Goal: Task Accomplishment & Management: Manage account settings

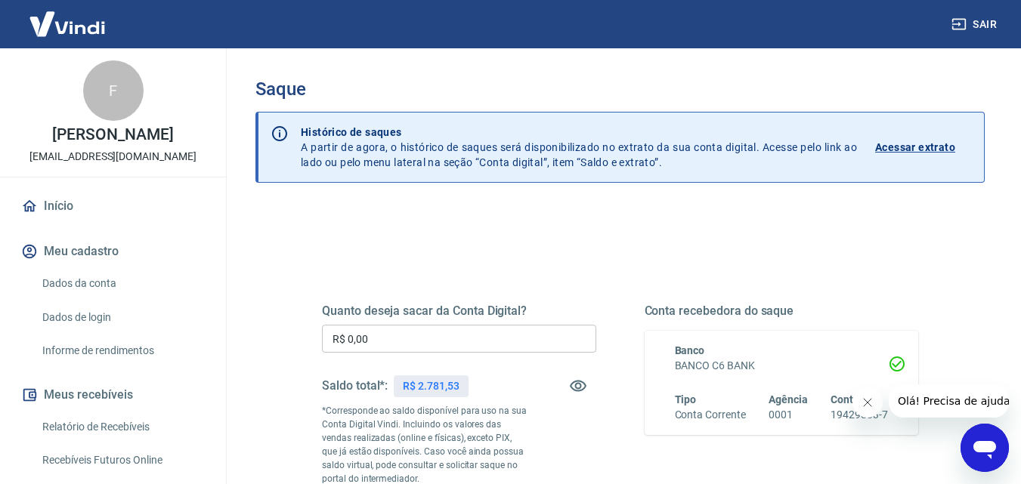
click at [398, 345] on input "R$ 0,00" at bounding box center [459, 339] width 274 height 28
drag, startPoint x: 398, startPoint y: 345, endPoint x: 397, endPoint y: 333, distance: 12.9
click at [398, 345] on input "R$ 0,00" at bounding box center [459, 339] width 274 height 28
click at [397, 333] on input "R$ 0,00" at bounding box center [459, 339] width 274 height 28
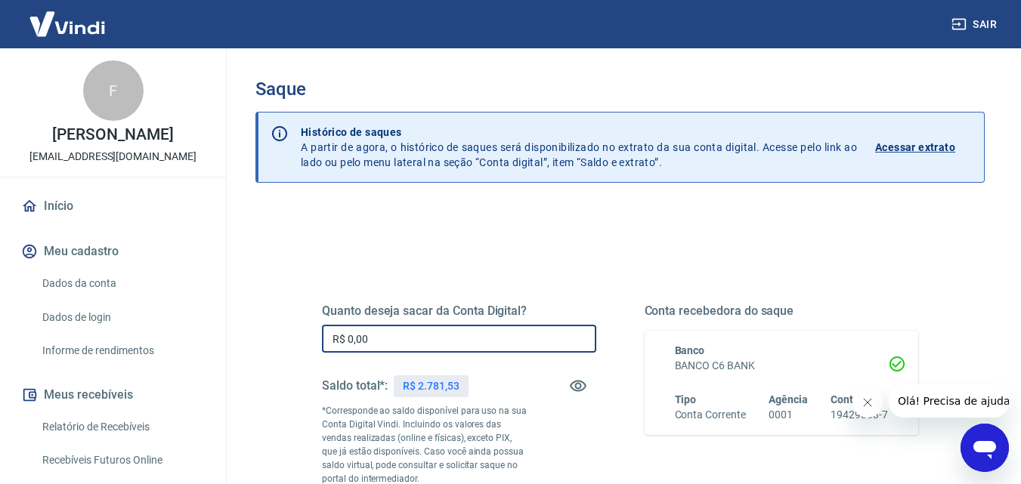
click at [397, 333] on input "R$ 0,00" at bounding box center [459, 339] width 274 height 28
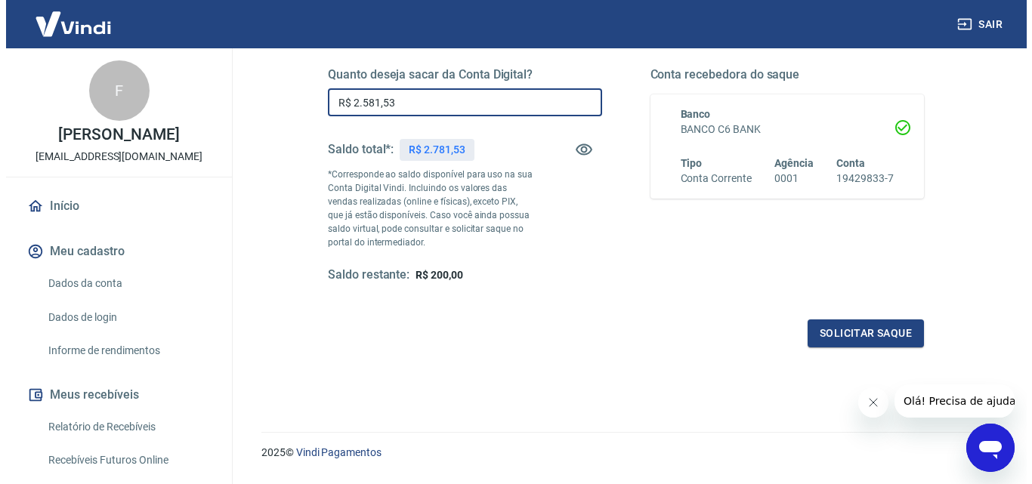
scroll to position [259, 0]
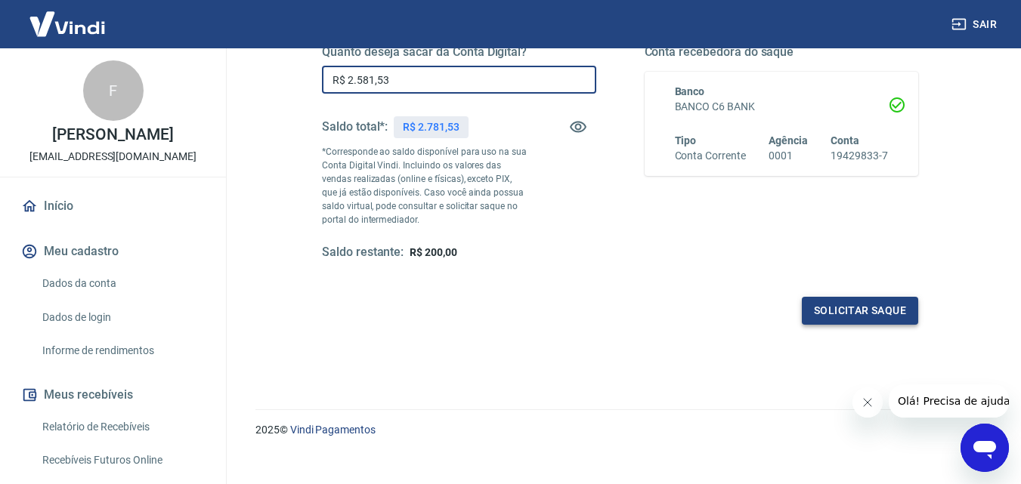
type input "R$ 2.581,53"
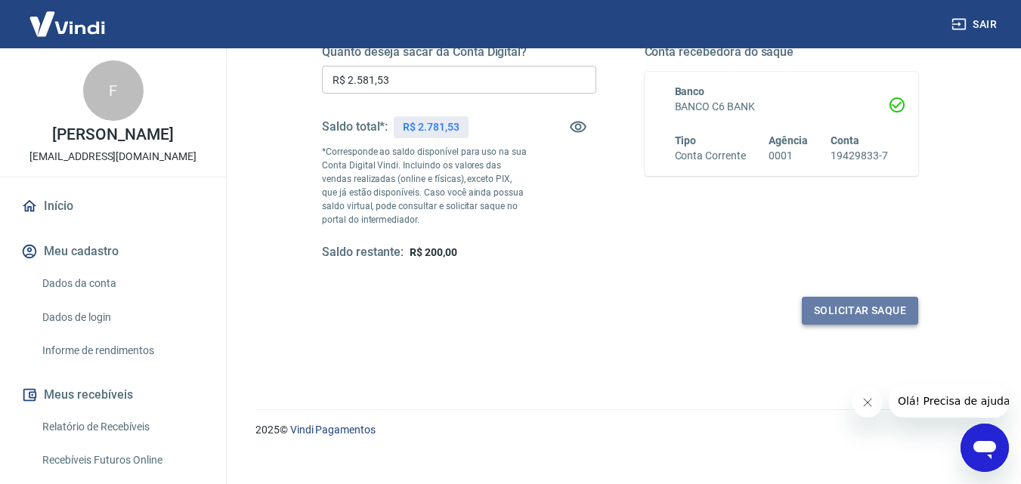
click at [844, 308] on button "Solicitar saque" at bounding box center [860, 311] width 116 height 28
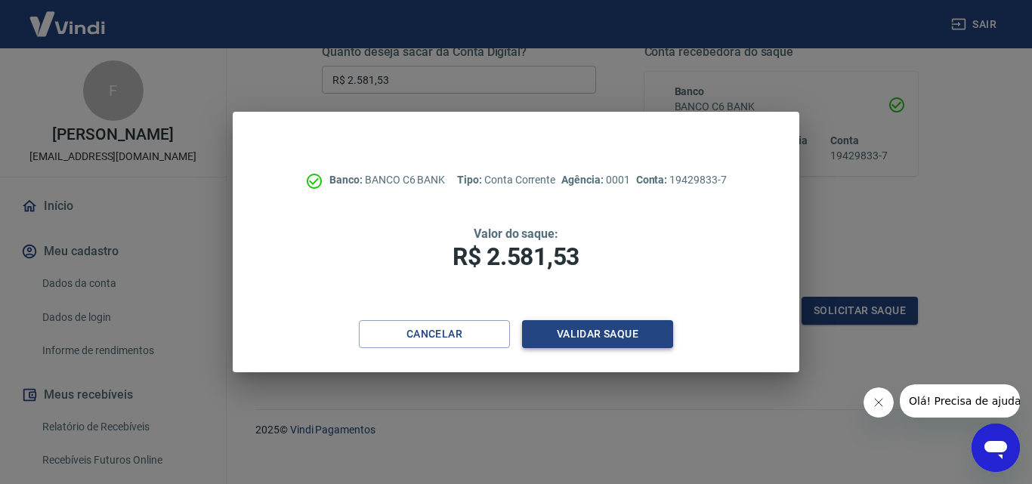
click at [626, 333] on button "Validar saque" at bounding box center [597, 334] width 151 height 28
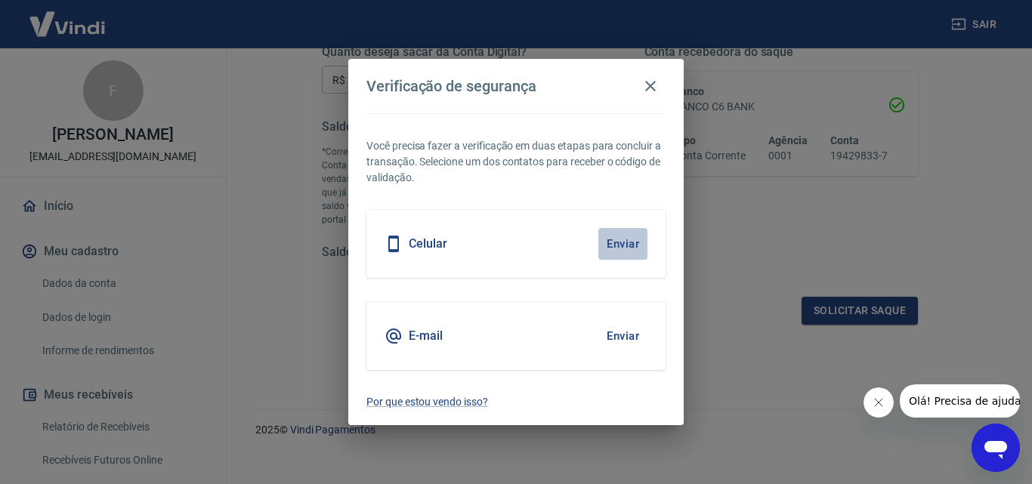
click at [624, 238] on button "Enviar" at bounding box center [623, 244] width 49 height 32
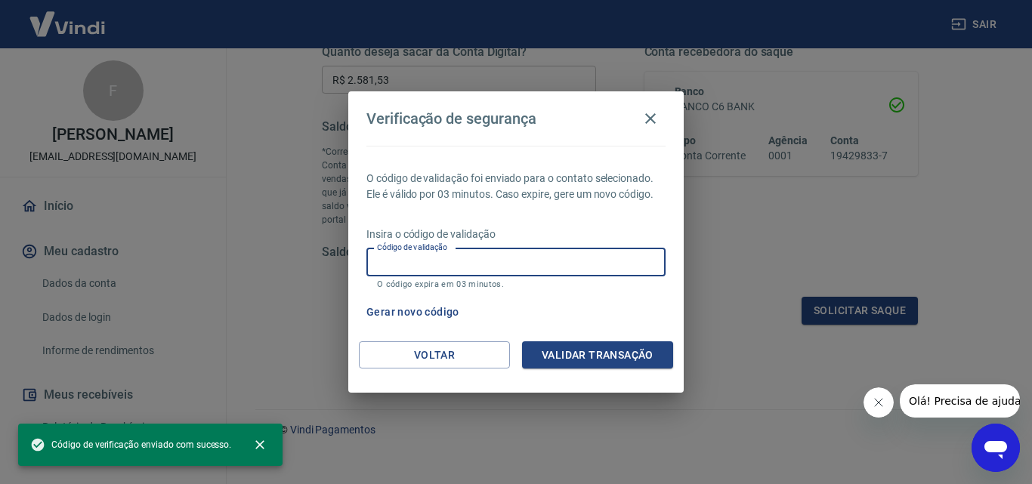
click at [609, 262] on input "Código de validação" at bounding box center [516, 263] width 299 height 28
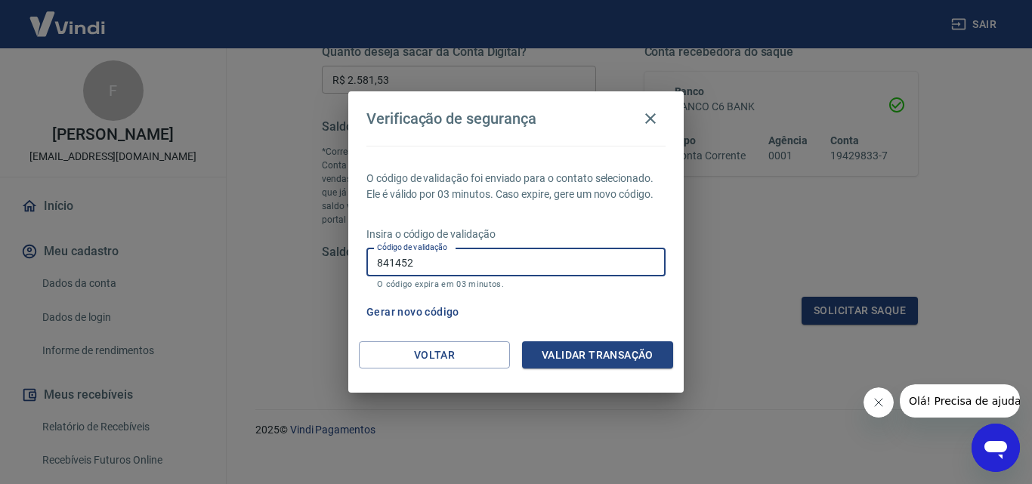
type input "841452"
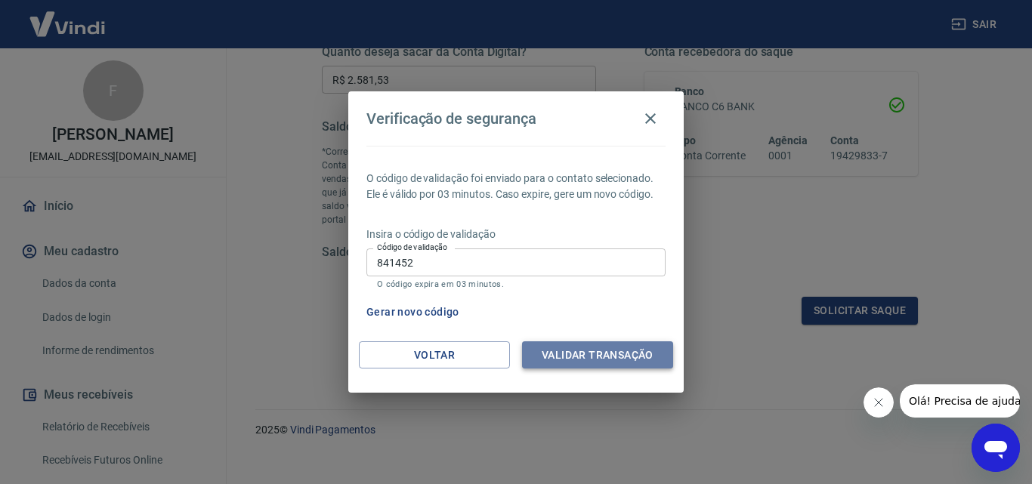
click at [630, 355] on button "Validar transação" at bounding box center [597, 356] width 151 height 28
